Goal: Book appointment/travel/reservation

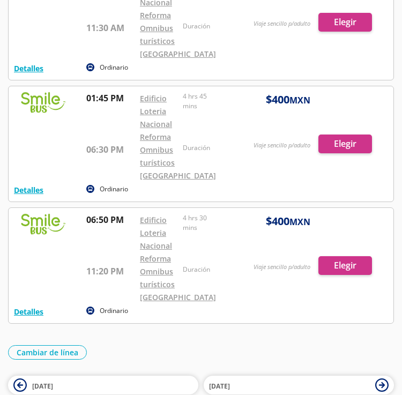
scroll to position [214, 0]
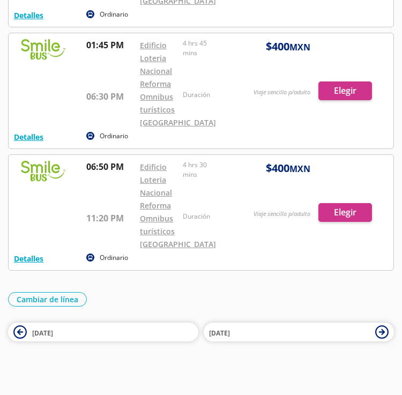
click at [252, 217] on div at bounding box center [201, 212] width 385 height 115
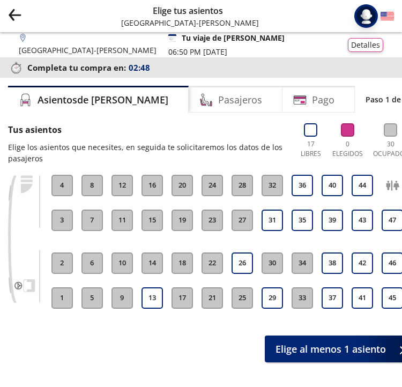
click at [11, 16] on icon "back" at bounding box center [11, 17] width 5 height 6
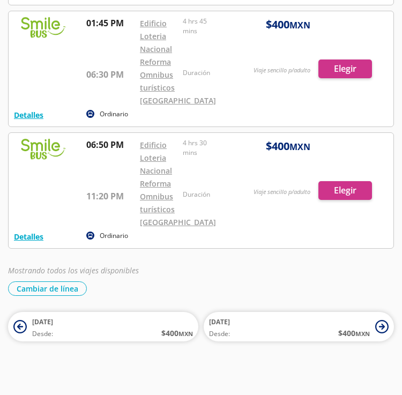
scroll to position [214, 0]
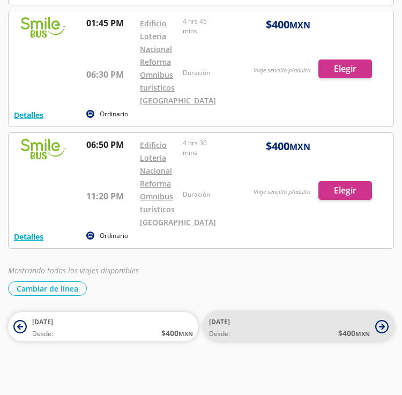
click at [270, 339] on span "Desde: $ 400 MXN" at bounding box center [289, 333] width 161 height 11
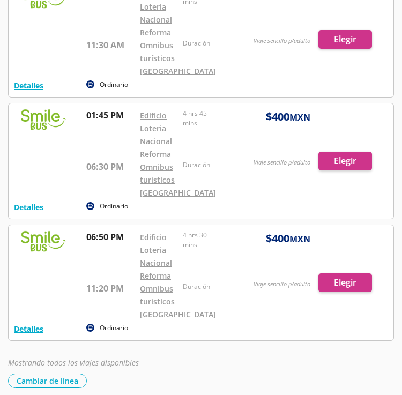
scroll to position [107, 0]
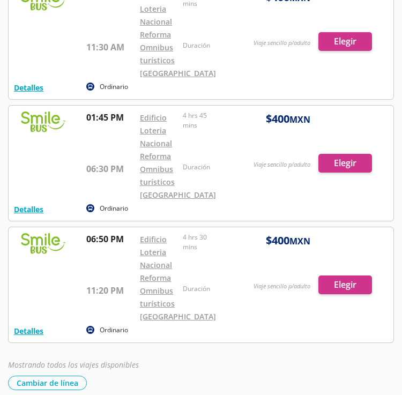
click at [339, 187] on div at bounding box center [201, 163] width 385 height 115
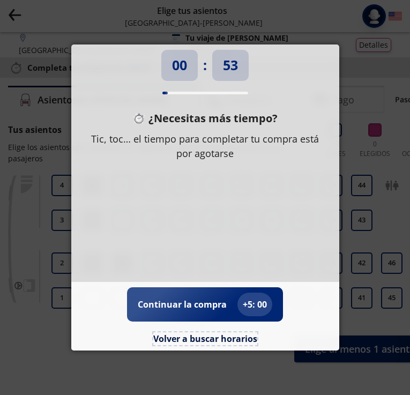
click at [213, 337] on button "Volver a buscar horarios" at bounding box center [205, 338] width 104 height 13
